Goal: Communication & Community: Share content

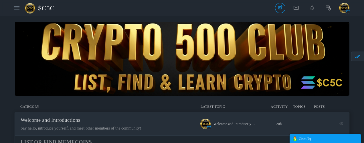
click at [50, 10] on span "$C5C" at bounding box center [48, 7] width 21 height 13
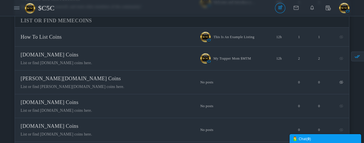
scroll to position [143, 0]
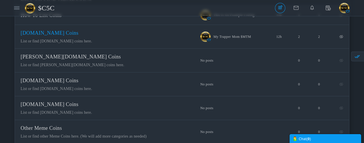
click at [78, 36] on span "[DOMAIN_NAME] Coins" at bounding box center [50, 33] width 58 height 6
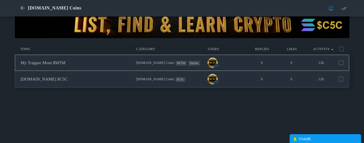
scroll to position [57, 0]
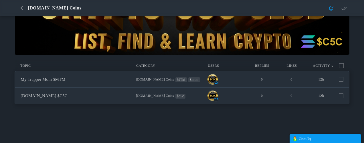
click at [56, 9] on span "[DOMAIN_NAME] Coins" at bounding box center [54, 7] width 53 height 5
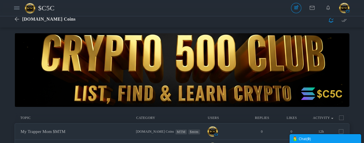
scroll to position [0, 0]
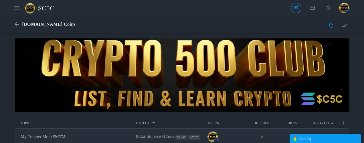
click at [50, 8] on span "$C5C" at bounding box center [48, 7] width 21 height 13
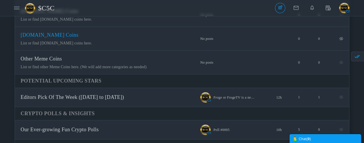
scroll to position [229, 0]
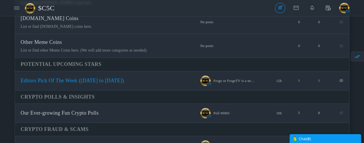
click at [124, 83] on span "Editors Pick Of The Week ([DATE] to [DATE])" at bounding box center [72, 80] width 103 height 6
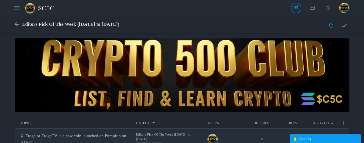
scroll to position [86, 0]
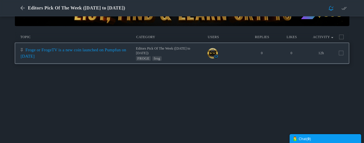
click at [117, 56] on link "Froge or FrogeTV is a new coin launched on Pumpfun on [DATE]" at bounding box center [73, 52] width 105 height 11
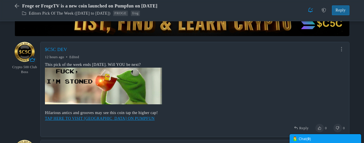
scroll to position [77, 0]
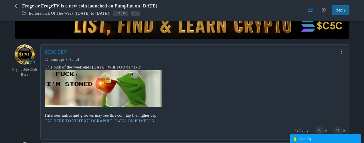
click at [109, 121] on link "TAP HERE TO VISIT FROGE ON PUMPFUN" at bounding box center [99, 121] width 109 height 4
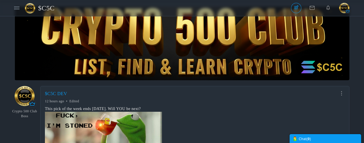
scroll to position [0, 0]
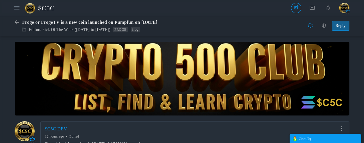
click at [50, 9] on span "$C5C" at bounding box center [48, 7] width 21 height 13
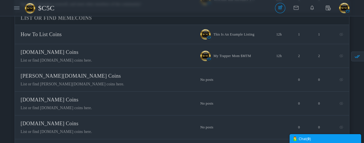
scroll to position [114, 0]
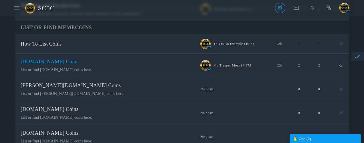
click at [78, 64] on span "[DOMAIN_NAME] Coins" at bounding box center [50, 62] width 58 height 6
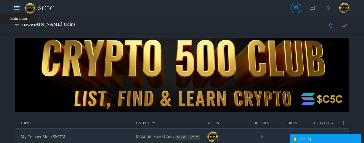
click at [17, 10] on icon at bounding box center [16, 7] width 5 height 5
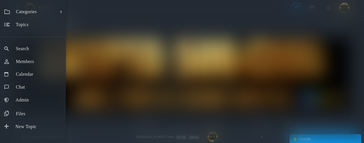
click at [212, 60] on div "Categories All Categories Categories Welcome and Introductions List Or Find Mem…" at bounding box center [182, 71] width 364 height 143
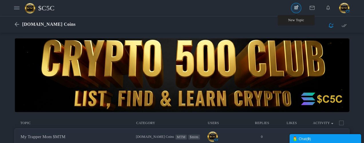
click at [296, 9] on link "New Topic" at bounding box center [296, 8] width 10 height 10
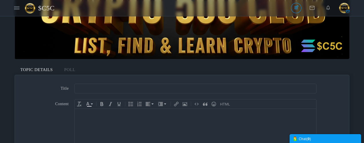
scroll to position [57, 0]
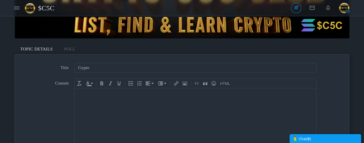
type input "[DOMAIN_NAME] $C5C"
click at [118, 68] on input "[DOMAIN_NAME] $C5C" at bounding box center [195, 68] width 242 height 10
click at [118, 67] on input "[DOMAIN_NAME] $C5C" at bounding box center [195, 68] width 242 height 10
click at [117, 66] on input "[DOMAIN_NAME] $C5C" at bounding box center [195, 68] width 242 height 10
click at [151, 97] on body at bounding box center [195, 126] width 241 height 77
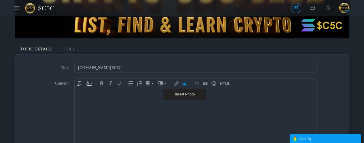
click at [184, 84] on icon "Insert Photo" at bounding box center [184, 83] width 5 height 5
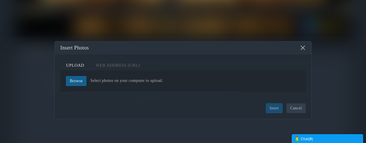
click at [76, 82] on link "Browse" at bounding box center [76, 81] width 20 height 10
type input "C:\fakepath\237.png"
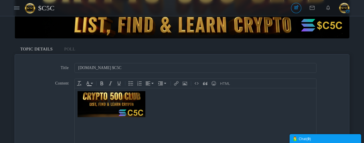
scroll to position [86, 0]
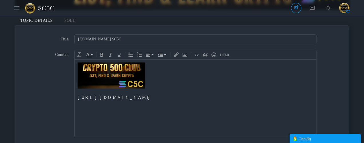
drag, startPoint x: 230, startPoint y: 99, endPoint x: 76, endPoint y: 100, distance: 154.4
click at [76, 100] on body "https://pump.fun/coin/2sMBk16WwM5KMXwSvNNLKHTd1Z5SWttDJDYZp13bpump" at bounding box center [195, 97] width 241 height 77
click at [95, 97] on div "TAP HERE to join my daily livestreams on Pumpfun." at bounding box center [195, 97] width 236 height 6
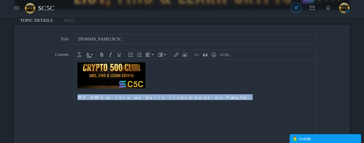
drag, startPoint x: 168, startPoint y: 97, endPoint x: 78, endPoint y: 98, distance: 90.3
click at [78, 98] on div "TAP HERE to join my daily livestreams on Pumpfun." at bounding box center [195, 97] width 236 height 6
click at [177, 55] on icon "Insert Link (Ctrl+K)" at bounding box center [176, 54] width 5 height 5
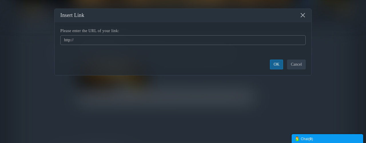
drag, startPoint x: 116, startPoint y: 40, endPoint x: 38, endPoint y: 39, distance: 77.8
click at [38, 39] on div "× Insert Link Please enter the URL of your link: http:// Please enter a URL OK …" at bounding box center [183, 71] width 366 height 143
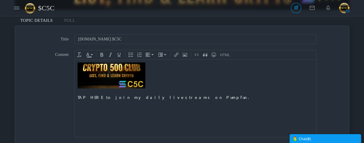
click at [162, 89] on div at bounding box center [195, 91] width 236 height 6
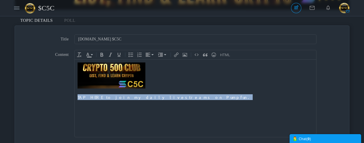
drag, startPoint x: 168, startPoint y: 99, endPoint x: 77, endPoint y: 97, distance: 91.2
click at [77, 97] on div "TAP HERE to join my daily livestreams on Pumpfun." at bounding box center [195, 97] width 236 height 6
click at [177, 55] on icon "Insert Link (Ctrl+K)" at bounding box center [176, 54] width 5 height 5
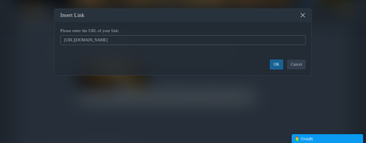
type input "https://pump.fun/coin/2sMBk16WwM5KMXwSvNNLKHTd1Z5SWttDJDYZp13bpump"
click at [276, 63] on button "OK" at bounding box center [276, 64] width 13 height 10
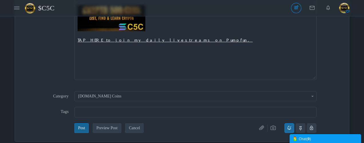
scroll to position [172, 0]
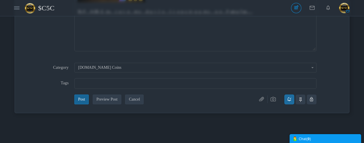
click at [117, 81] on input "text" at bounding box center [195, 83] width 234 height 6
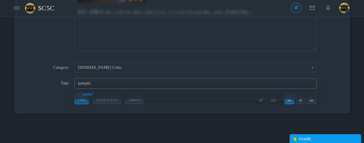
type input "pumpfun"
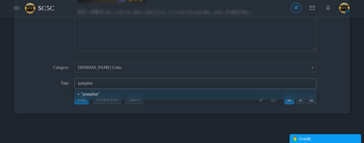
click at [89, 93] on div "pumpfun" at bounding box center [195, 94] width 236 height 5
type input "pumpfun"
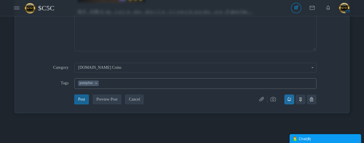
click at [82, 100] on button "Post" at bounding box center [81, 99] width 14 height 10
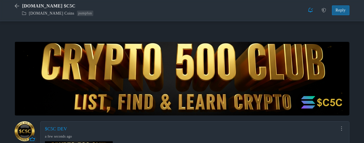
scroll to position [87, 0]
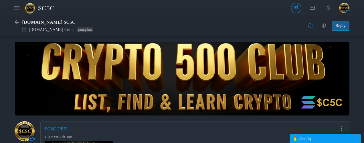
click at [45, 9] on span "$C5C" at bounding box center [48, 7] width 21 height 13
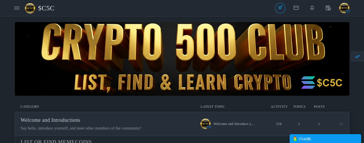
scroll to position [86, 0]
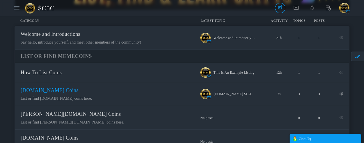
click at [78, 93] on span "[DOMAIN_NAME] Coins" at bounding box center [50, 90] width 58 height 6
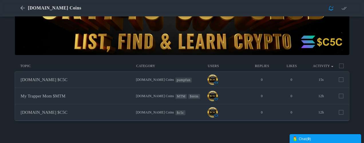
scroll to position [86, 0]
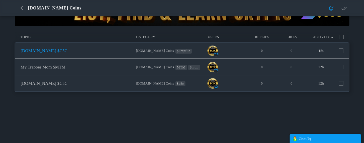
click at [67, 51] on link "[DOMAIN_NAME] $C5C" at bounding box center [44, 50] width 47 height 5
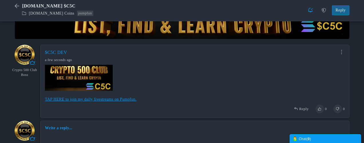
scroll to position [77, 0]
click at [127, 99] on link "TAP HERE to join my daily livestreams on Pumpfun." at bounding box center [90, 99] width 91 height 4
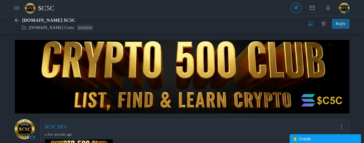
scroll to position [0, 0]
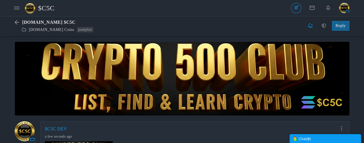
click at [45, 8] on span "$C5C" at bounding box center [48, 7] width 21 height 13
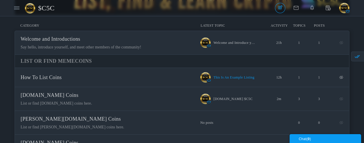
scroll to position [86, 0]
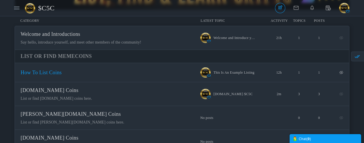
click at [62, 74] on span "How To List Coins" at bounding box center [41, 72] width 41 height 6
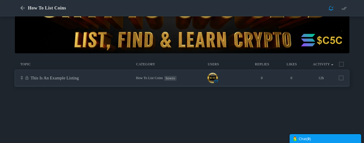
scroll to position [57, 0]
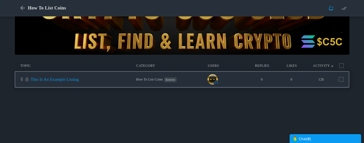
click at [79, 77] on link "This Is An Example Listing" at bounding box center [55, 79] width 48 height 5
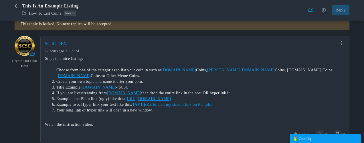
scroll to position [108, 0]
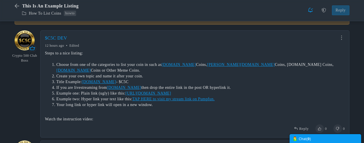
click at [101, 119] on div "Watch the instruction video:" at bounding box center [195, 119] width 300 height 6
click at [97, 120] on div "Watch the instruction video:" at bounding box center [195, 119] width 300 height 6
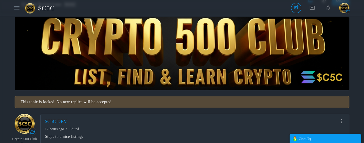
scroll to position [0, 0]
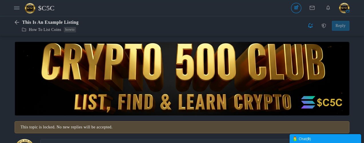
click at [48, 9] on span "$C5C" at bounding box center [48, 7] width 21 height 13
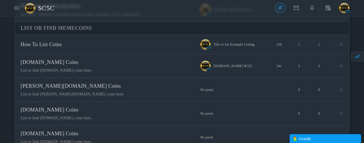
scroll to position [115, 0]
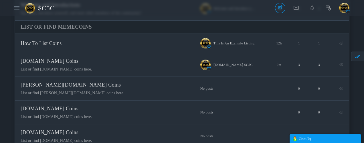
drag, startPoint x: 363, startPoint y: 37, endPoint x: 366, endPoint y: 49, distance: 11.9
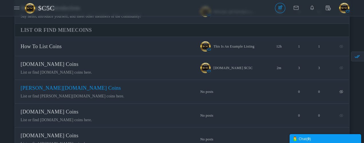
scroll to position [114, 0]
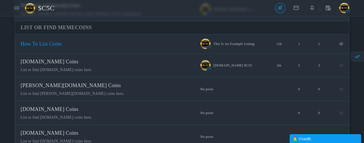
click at [62, 47] on span "How To List Coins" at bounding box center [41, 44] width 41 height 6
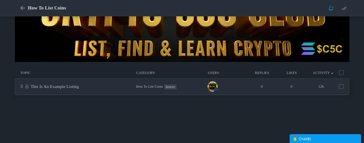
scroll to position [57, 0]
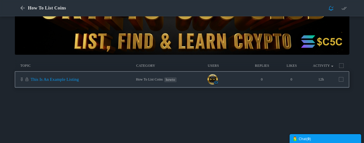
click at [79, 77] on link "This Is An Example Listing" at bounding box center [55, 79] width 48 height 5
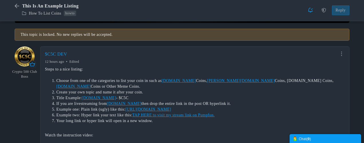
scroll to position [93, 0]
click at [341, 54] on icon at bounding box center [341, 53] width 1 height 4
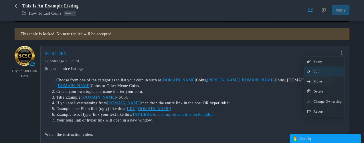
click at [316, 71] on span "Edit" at bounding box center [316, 71] width 6 height 4
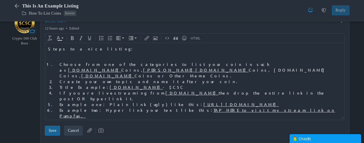
scroll to position [150, 0]
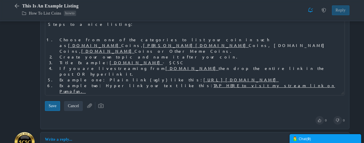
click at [132, 109] on div "Watch the instruction video:" at bounding box center [194, 112] width 293 height 6
click at [51, 106] on input "Save" at bounding box center [52, 106] width 15 height 10
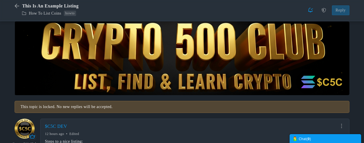
scroll to position [0, 0]
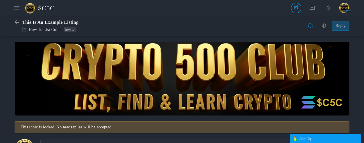
click at [49, 9] on span "$C5C" at bounding box center [48, 7] width 21 height 13
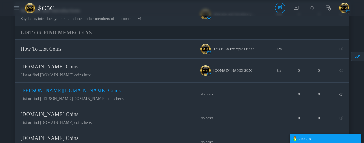
scroll to position [114, 0]
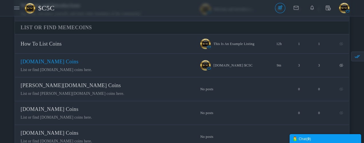
click at [78, 64] on span "[DOMAIN_NAME] Coins" at bounding box center [50, 62] width 58 height 6
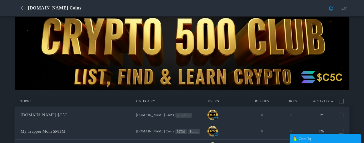
scroll to position [86, 0]
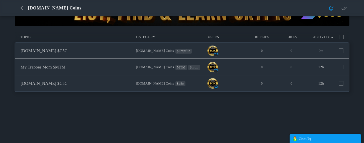
click at [341, 51] on span at bounding box center [340, 50] width 5 height 5
click at [333, 49] on input "checkbox" at bounding box center [333, 49] width 0 height 0
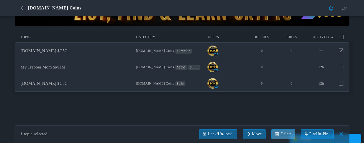
click at [282, 133] on link at bounding box center [283, 134] width 24 height 10
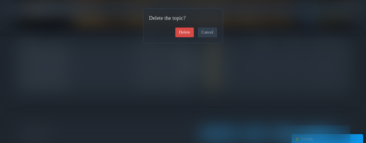
click at [185, 31] on link "Delete" at bounding box center [184, 32] width 19 height 10
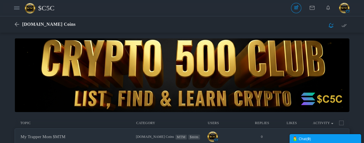
click at [45, 11] on span "$C5C" at bounding box center [48, 7] width 21 height 13
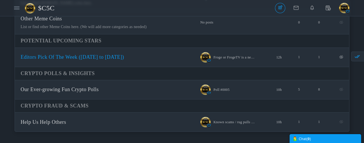
scroll to position [257, 0]
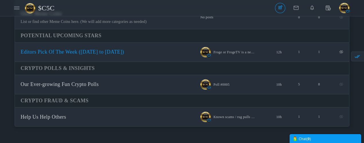
click at [124, 55] on span "Editors Pick Of The Week ([DATE] to [DATE])" at bounding box center [72, 52] width 103 height 6
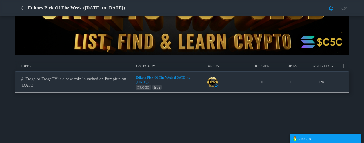
scroll to position [57, 0]
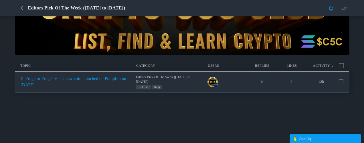
click at [115, 85] on link "Froge or FrogeTV is a new coin launched on Pumpfun on [DATE]" at bounding box center [73, 81] width 105 height 11
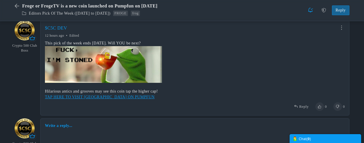
scroll to position [105, 0]
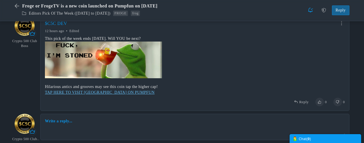
click at [89, 92] on link "TAP HERE TO VISIT FROGE ON PUMPFUN" at bounding box center [99, 92] width 109 height 4
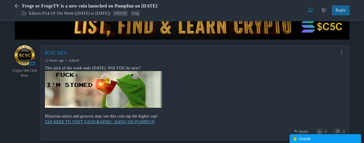
scroll to position [0, 0]
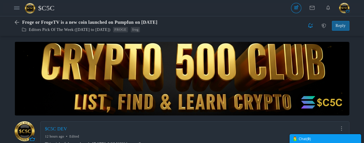
click at [47, 7] on span "$C5C" at bounding box center [48, 7] width 21 height 13
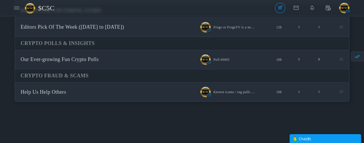
scroll to position [278, 0]
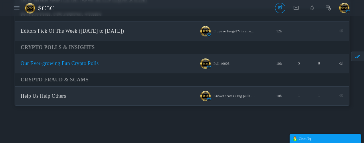
click at [99, 65] on span "Our Ever-growing Fun Crypto Polls" at bounding box center [60, 63] width 78 height 6
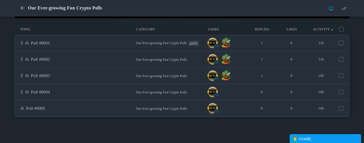
scroll to position [97, 0]
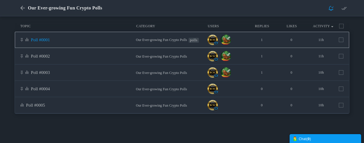
click at [50, 41] on link "Poll #0001" at bounding box center [40, 39] width 19 height 5
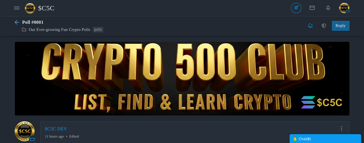
click at [18, 23] on icon at bounding box center [18, 22] width 7 height 5
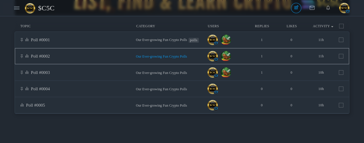
scroll to position [97, 0]
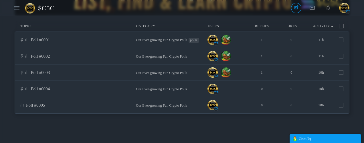
click at [51, 7] on span "$C5C" at bounding box center [48, 7] width 21 height 13
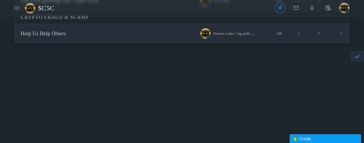
scroll to position [343, 0]
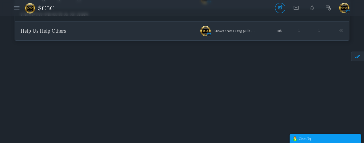
click at [363, 68] on html "Categories Members Calendar $C5C Topics Topics Members" at bounding box center [182, 73] width 364 height 832
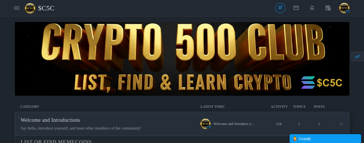
scroll to position [57, 0]
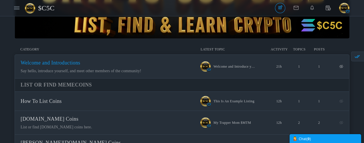
click at [80, 65] on span "Welcome and Introductions" at bounding box center [51, 63] width 60 height 6
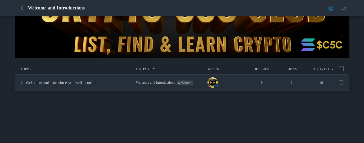
scroll to position [57, 0]
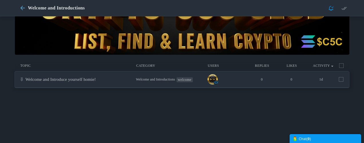
click at [24, 9] on icon at bounding box center [23, 8] width 7 height 5
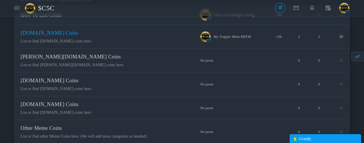
scroll to position [172, 0]
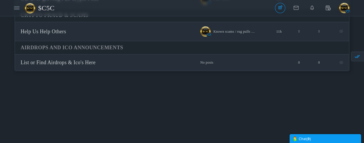
scroll to position [343, 0]
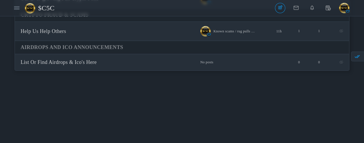
scroll to position [343, 0]
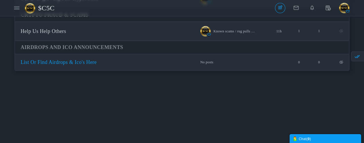
click at [97, 62] on span "List Or Find Airdrops & Ico's Here" at bounding box center [59, 62] width 76 height 6
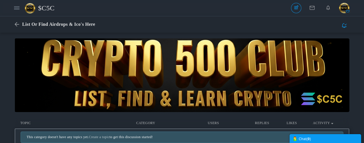
scroll to position [57, 0]
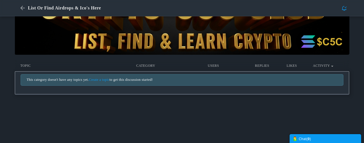
click at [109, 80] on link "Create a topic" at bounding box center [99, 79] width 21 height 4
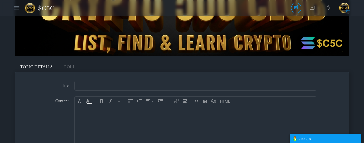
scroll to position [57, 0]
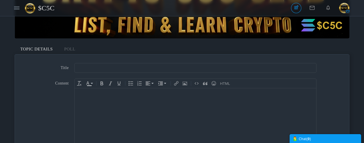
click at [114, 70] on input "text" at bounding box center [195, 68] width 242 height 10
type input "How To Add Airdrops & ICO's"
click at [108, 96] on div at bounding box center [195, 94] width 236 height 6
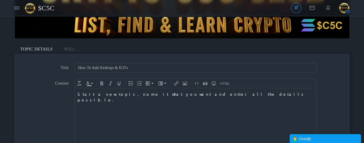
click at [166, 95] on div "Start a new topic, name it what you want and entter all the details possible." at bounding box center [195, 96] width 236 height 11
click at [215, 97] on body "Start a new topic, name it what you want and enter all the details possible." at bounding box center [195, 126] width 241 height 77
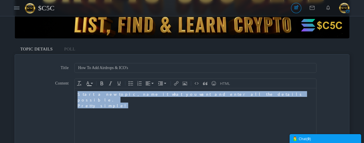
drag, startPoint x: 111, startPoint y: 101, endPoint x: 73, endPoint y: 95, distance: 39.3
click at [75, 95] on html "Start a new topic, name it what you want and enter all the details possible. Pr…" at bounding box center [195, 126] width 241 height 77
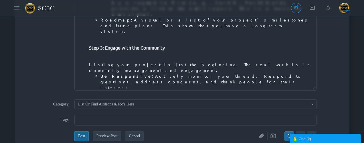
scroll to position [200, 0]
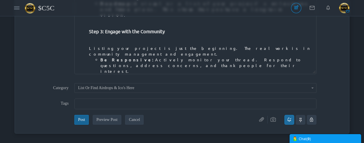
click at [121, 106] on input "text" at bounding box center [195, 103] width 234 height 6
type input "ico"
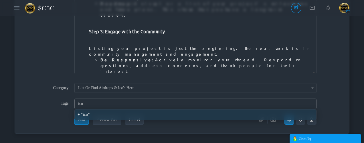
click at [87, 113] on div "ico" at bounding box center [195, 114] width 236 height 5
type input "ico"
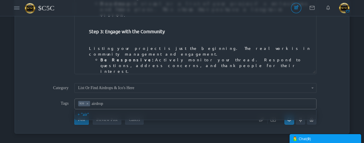
type input "airdrops"
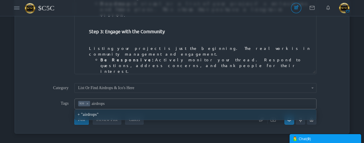
click at [89, 115] on div "airdrops" at bounding box center [195, 114] width 236 height 5
type input "ico,airdrops"
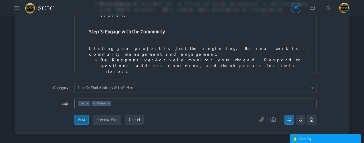
click at [301, 120] on icon at bounding box center [300, 119] width 3 height 9
click at [0, 0] on input "checkbox" at bounding box center [0, 0] width 0 height 0
click at [311, 120] on icon at bounding box center [311, 119] width 3 height 9
click at [0, 0] on input "checkbox" at bounding box center [0, 0] width 0 height 0
click at [83, 119] on button "Post" at bounding box center [81, 120] width 14 height 10
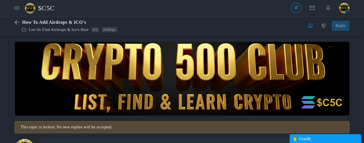
click at [47, 8] on span "$C5C" at bounding box center [48, 7] width 21 height 13
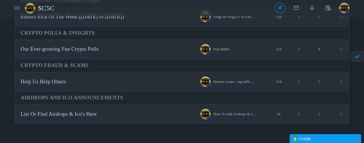
scroll to position [286, 0]
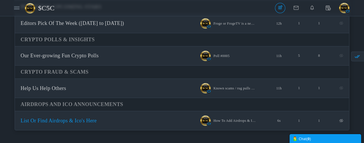
click at [74, 121] on span "List Or Find Airdrops & Ico's Here" at bounding box center [59, 120] width 76 height 6
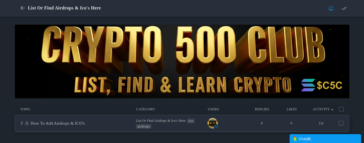
scroll to position [29, 0]
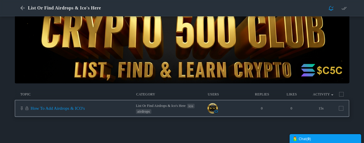
click at [85, 109] on link "How To Add Airdrops & ICO's" at bounding box center [58, 108] width 54 height 5
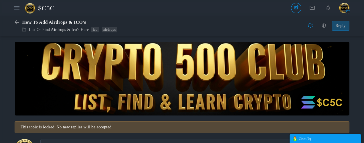
click at [46, 10] on span "$C5C" at bounding box center [48, 7] width 21 height 13
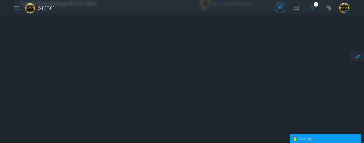
scroll to position [400, 0]
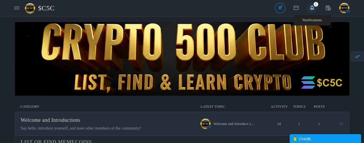
click at [311, 8] on icon at bounding box center [312, 8] width 10 height 10
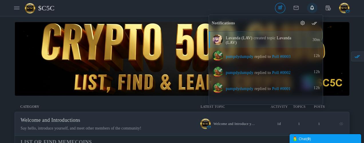
click at [260, 40] on span "created topic" at bounding box center [264, 38] width 22 height 4
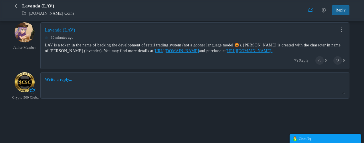
scroll to position [93, 0]
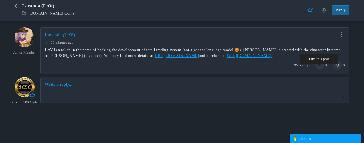
click at [317, 69] on link at bounding box center [319, 65] width 9 height 9
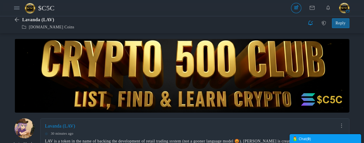
scroll to position [0, 0]
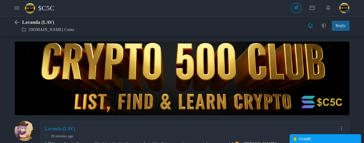
click at [48, 8] on span "$C5C" at bounding box center [48, 7] width 21 height 13
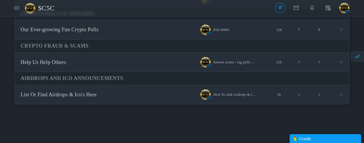
scroll to position [314, 0]
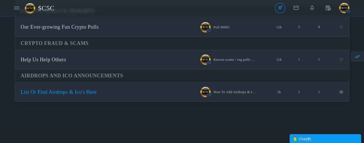
click at [97, 90] on span "List Or Find Airdrops & Ico's Here" at bounding box center [59, 92] width 76 height 6
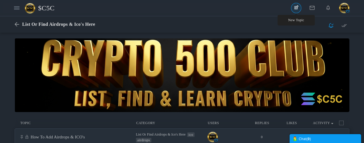
click at [297, 8] on link "New Topic" at bounding box center [296, 8] width 10 height 10
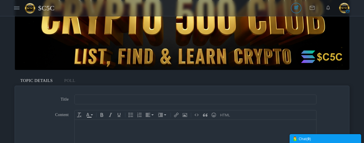
scroll to position [29, 0]
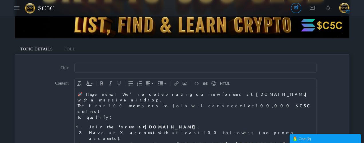
scroll to position [86, 0]
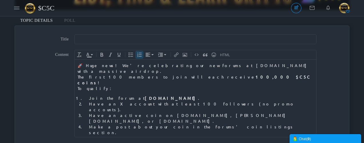
click at [207, 123] on div "Make a post about your coin in the forums' coin listings section." at bounding box center [201, 128] width 224 height 11
drag, startPoint x: 154, startPoint y: 109, endPoint x: 151, endPoint y: 109, distance: 2.9
click at [151, 135] on li "Current former members of the $C%C network" at bounding box center [201, 138] width 224 height 6
click at [174, 135] on li "Current former members of the $C5C network" at bounding box center [201, 138] width 224 height 6
click at [156, 135] on li "Current former members of the $C5C network" at bounding box center [201, 138] width 224 height 6
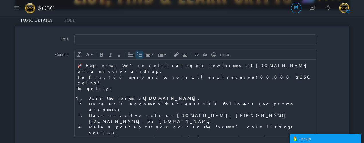
click at [187, 135] on li "Current former members of the $C5C social network" at bounding box center [201, 138] width 224 height 6
click at [131, 112] on div "Have an active coin on pump.fun, bonk.fun, or bags.fm." at bounding box center [201, 117] width 224 height 11
click at [149, 112] on div "Have an active coin on Pump.fun, bonk.fun, or bags.fm." at bounding box center [201, 117] width 224 height 11
click at [166, 112] on div "Have an active coin on Pump.fun, Bonk.fun, or bags.fm." at bounding box center [201, 117] width 224 height 11
click at [194, 112] on div "Have an active coin on Pump.fun, Bonk.fun, Pump.meme or bags.fm." at bounding box center [201, 117] width 224 height 11
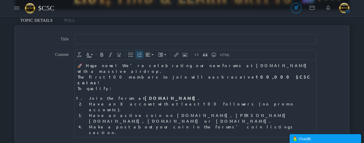
click at [203, 123] on div "Make a post about your coin in the forums' coin listings section." at bounding box center [201, 128] width 224 height 11
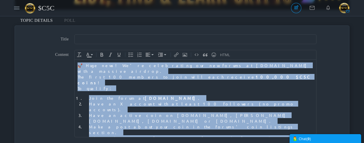
drag, startPoint x: 149, startPoint y: 125, endPoint x: 79, endPoint y: 67, distance: 90.9
click at [79, 67] on body "🚀 Huge news! We're celebrating our new forums at crypto500club.com with a massi…" at bounding box center [195, 114] width 241 height 111
copy body "🚀 Huge news! We're celebrating our new forums at crypto500club.com with a massi…"
click at [230, 80] on body "🚀 Huge news! We're celebrating our new forums at crypto500club.com with a massi…" at bounding box center [195, 114] width 241 height 111
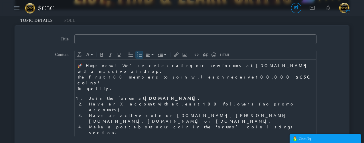
click at [144, 38] on input "text" at bounding box center [195, 39] width 242 height 10
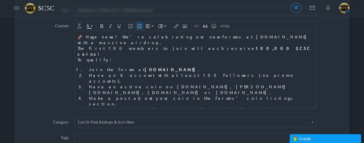
scroll to position [143, 0]
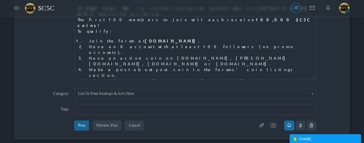
type input "[DOMAIN_NAME] $C5C 10000000 Airdrop!"
click at [97, 110] on input "text" at bounding box center [195, 109] width 234 height 6
type input "air"
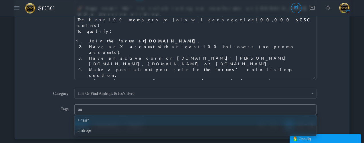
click at [91, 121] on div "air" at bounding box center [195, 120] width 236 height 5
type input "air"
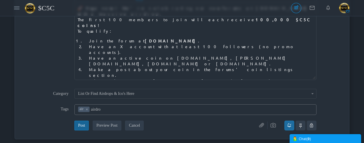
type input "airdrop"
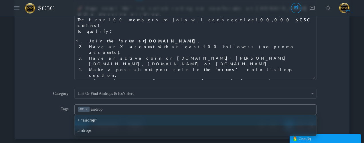
click at [92, 121] on div "airdrop" at bounding box center [195, 120] width 236 height 5
type input "air,airdrop"
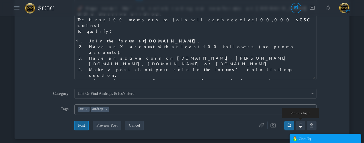
click at [300, 125] on icon at bounding box center [300, 125] width 3 height 9
click at [0, 0] on input "checkbox" at bounding box center [0, 0] width 0 height 0
click at [81, 124] on button "Post" at bounding box center [81, 125] width 14 height 10
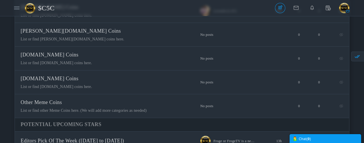
scroll to position [172, 0]
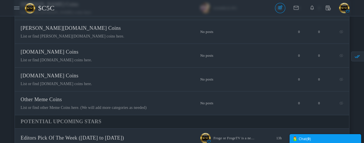
click at [50, 8] on span "$C5C" at bounding box center [48, 7] width 21 height 13
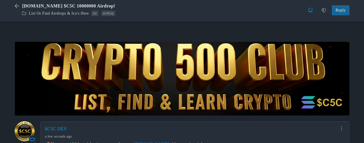
scroll to position [87, 0]
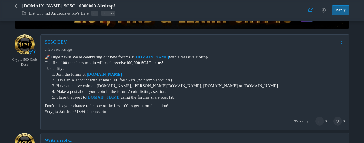
click at [341, 43] on icon at bounding box center [341, 41] width 1 height 4
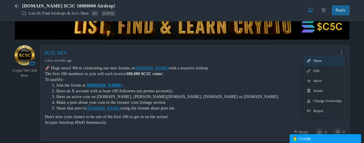
scroll to position [75, 0]
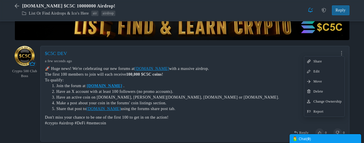
click at [318, 62] on span "Share" at bounding box center [317, 61] width 8 height 4
